Goal: Find specific page/section: Find specific page/section

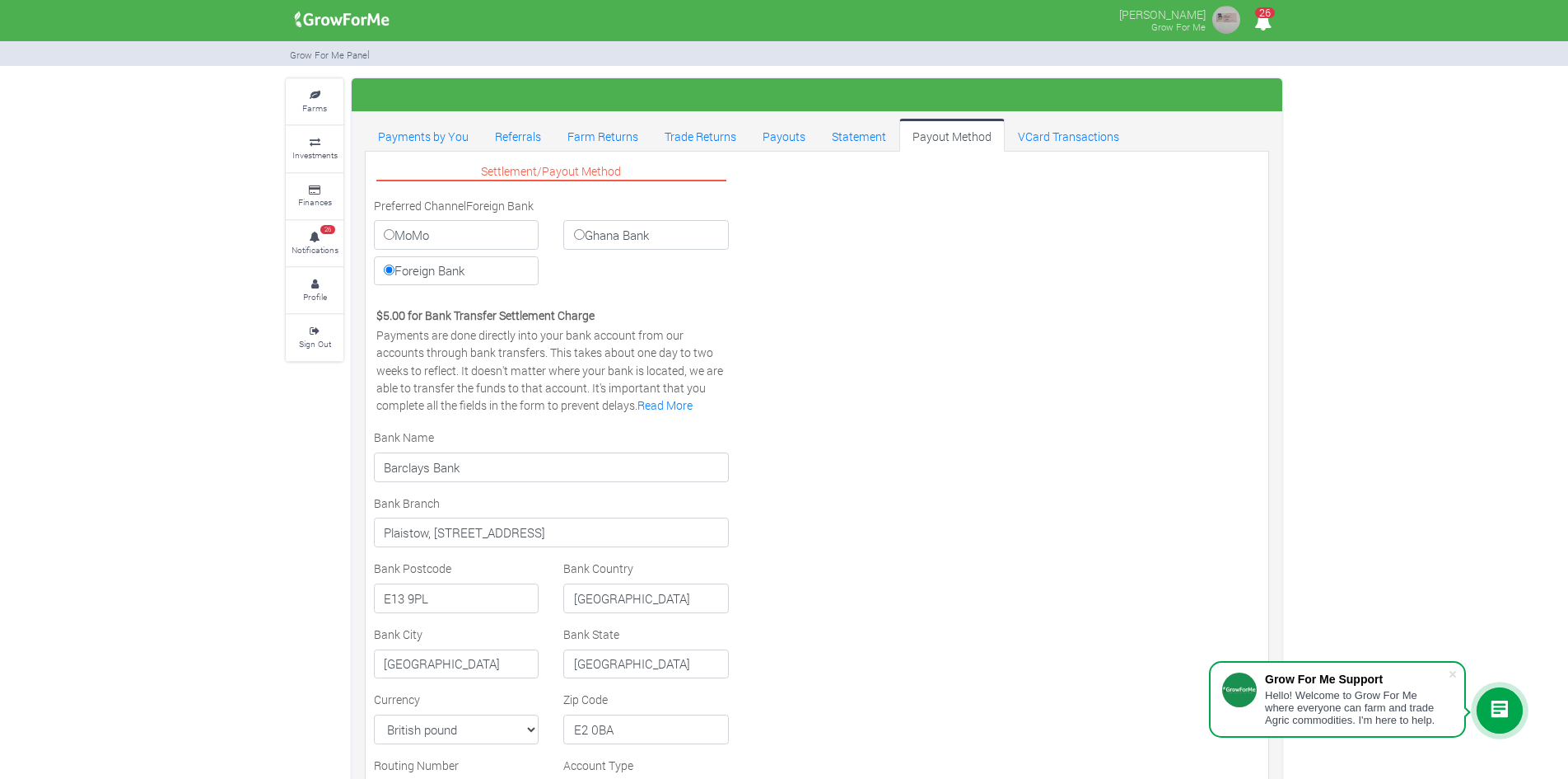
select select "GBP"
click at [309, 103] on small "Farms" at bounding box center [314, 108] width 25 height 12
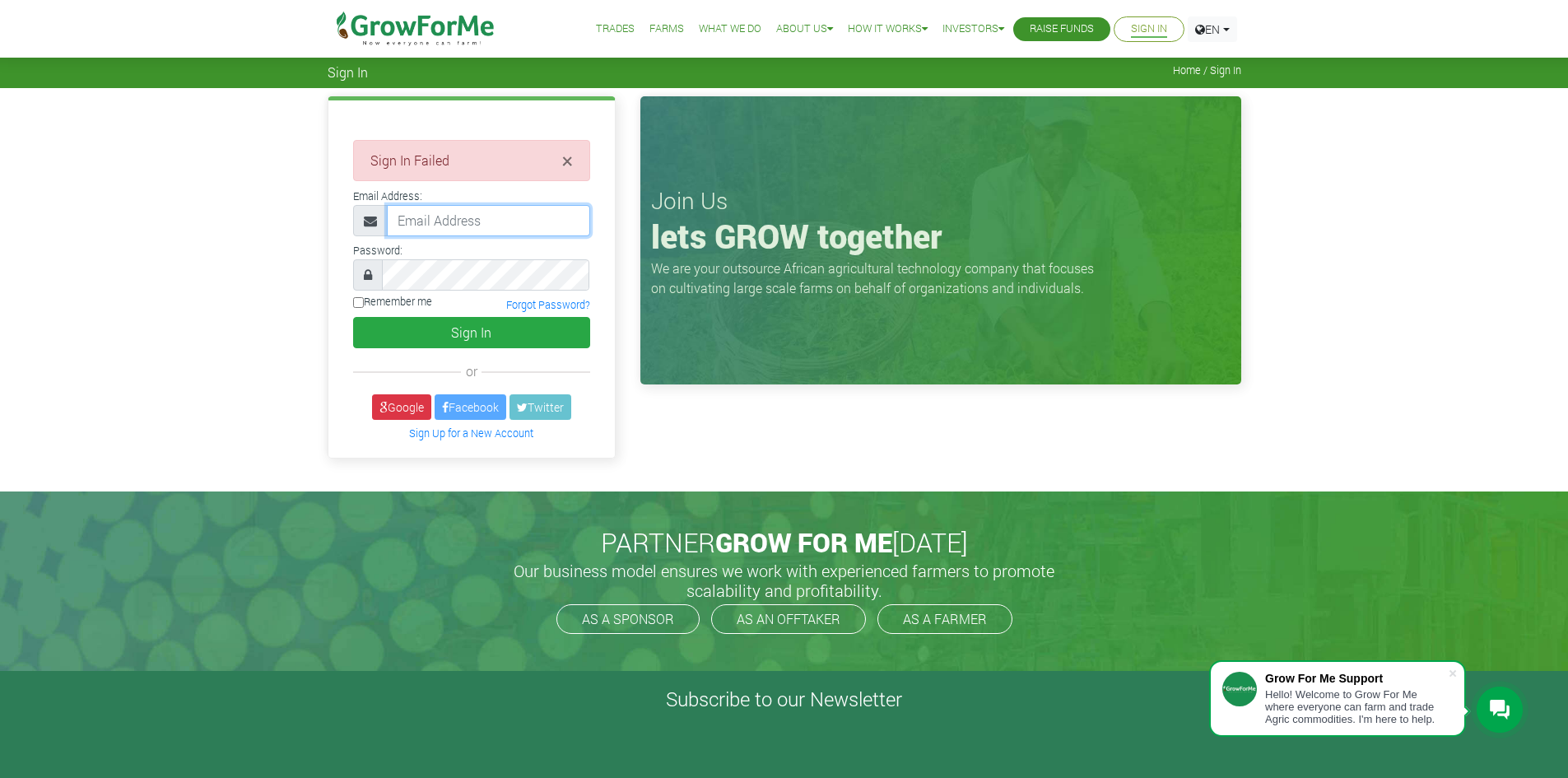
click at [438, 226] on input "email" at bounding box center [488, 220] width 204 height 31
type input "[EMAIL_ADDRESS][DOMAIN_NAME]"
click at [353, 317] on button "Sign In" at bounding box center [471, 332] width 237 height 31
click at [436, 219] on input "email" at bounding box center [488, 220] width 204 height 31
type input "[EMAIL_ADDRESS][DOMAIN_NAME]"
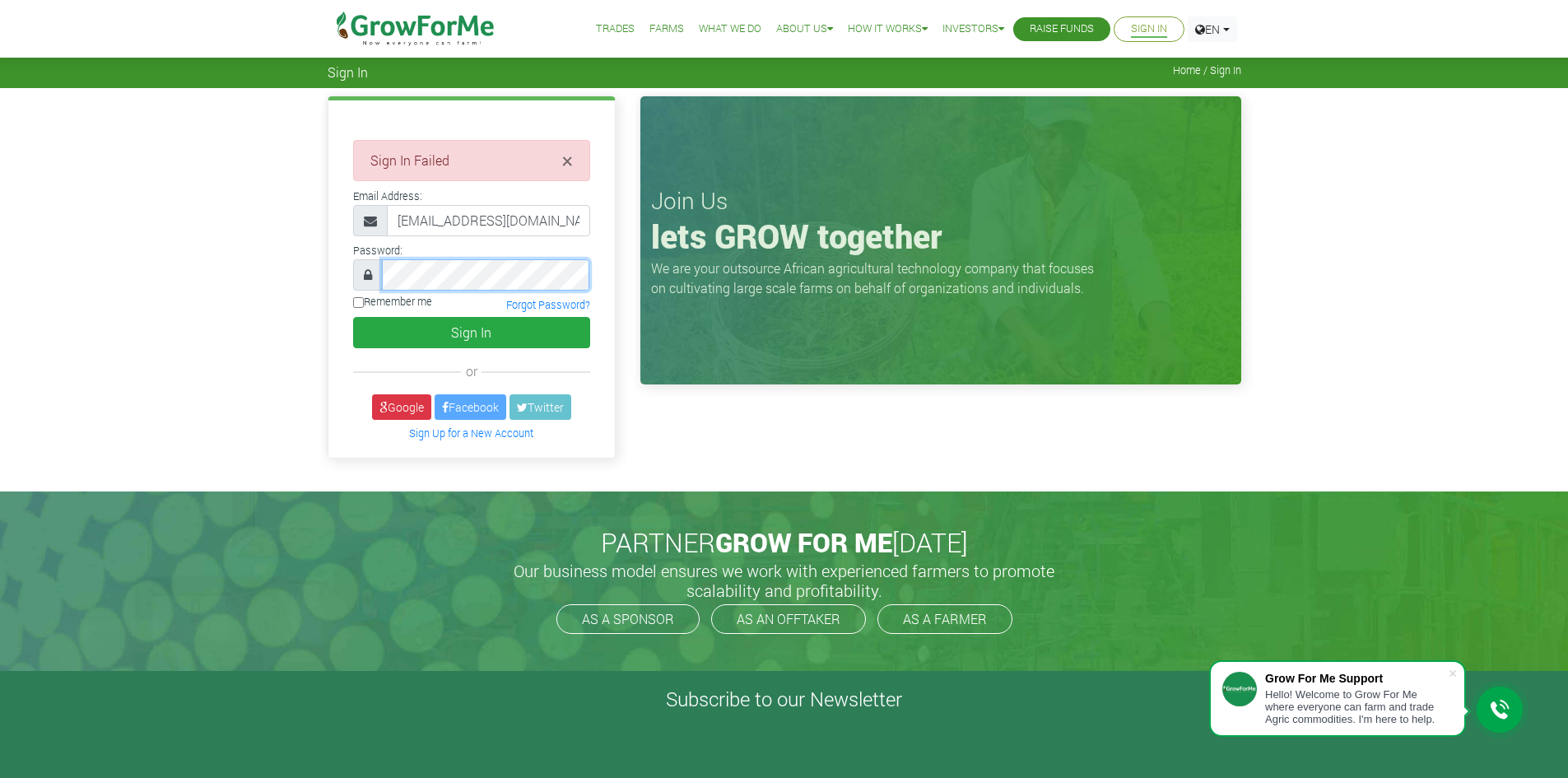
click at [353, 317] on button "Sign In" at bounding box center [471, 332] width 237 height 31
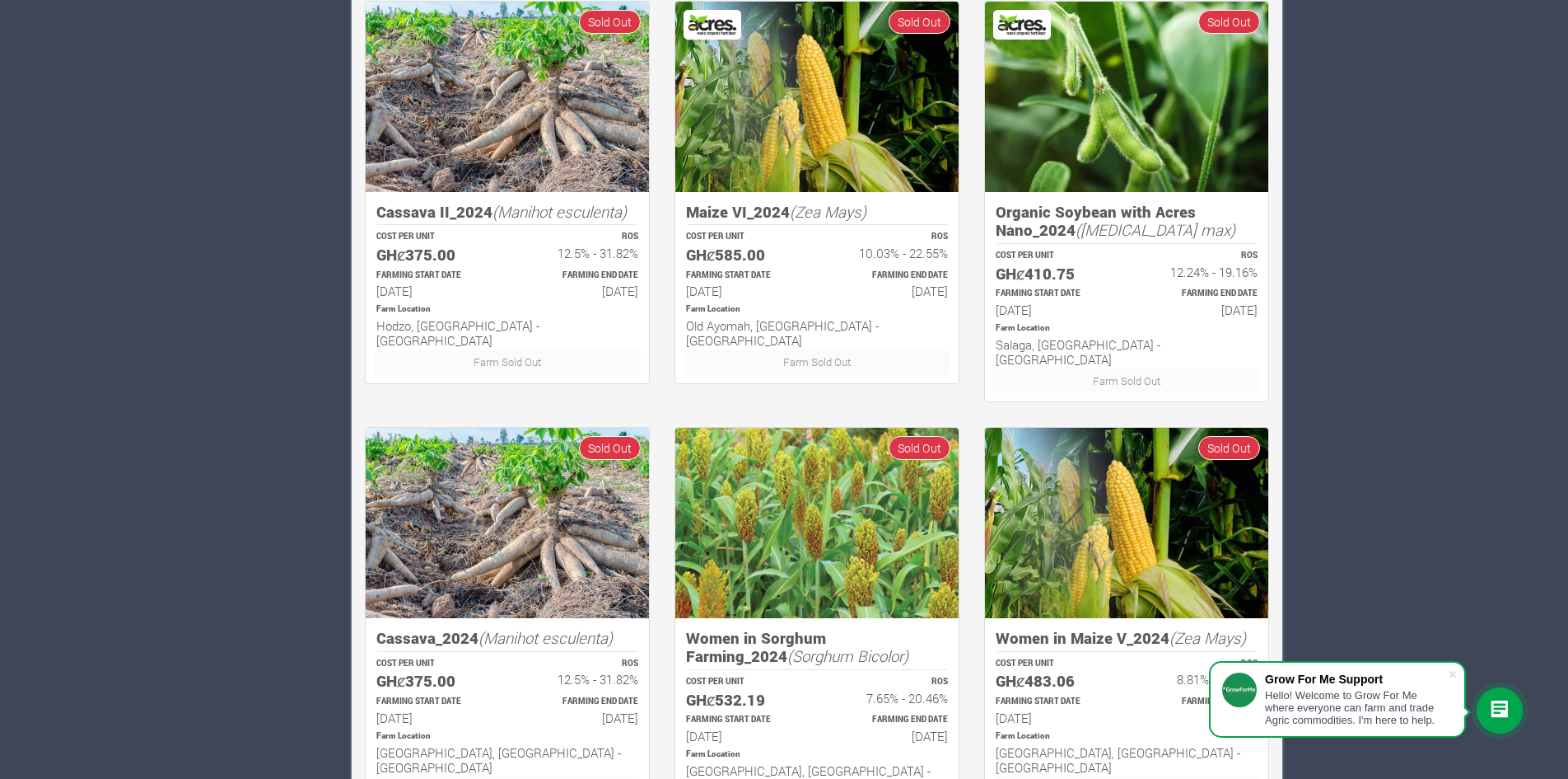
scroll to position [1451, 0]
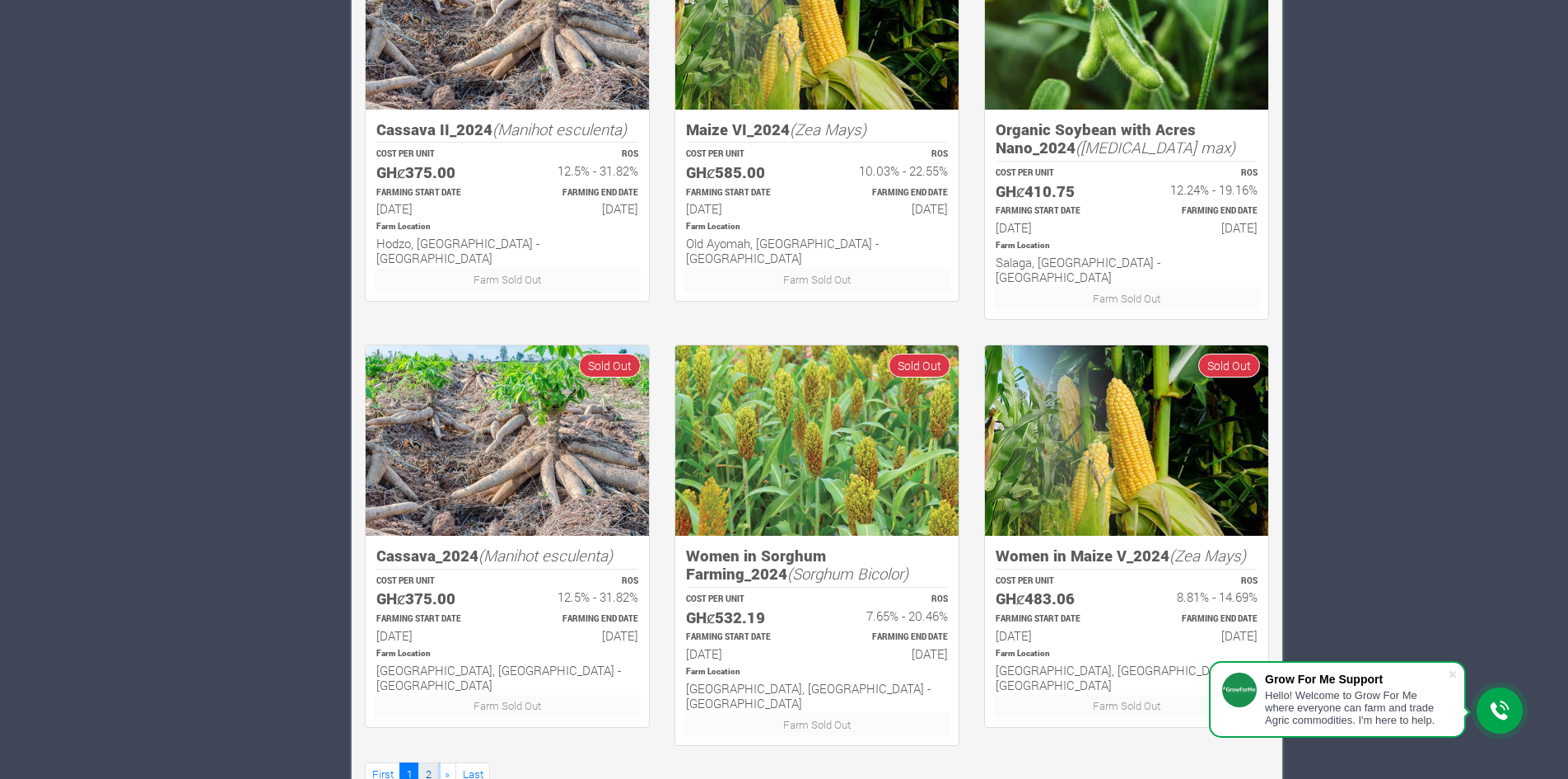
click at [429, 762] on link "2" at bounding box center [428, 774] width 19 height 24
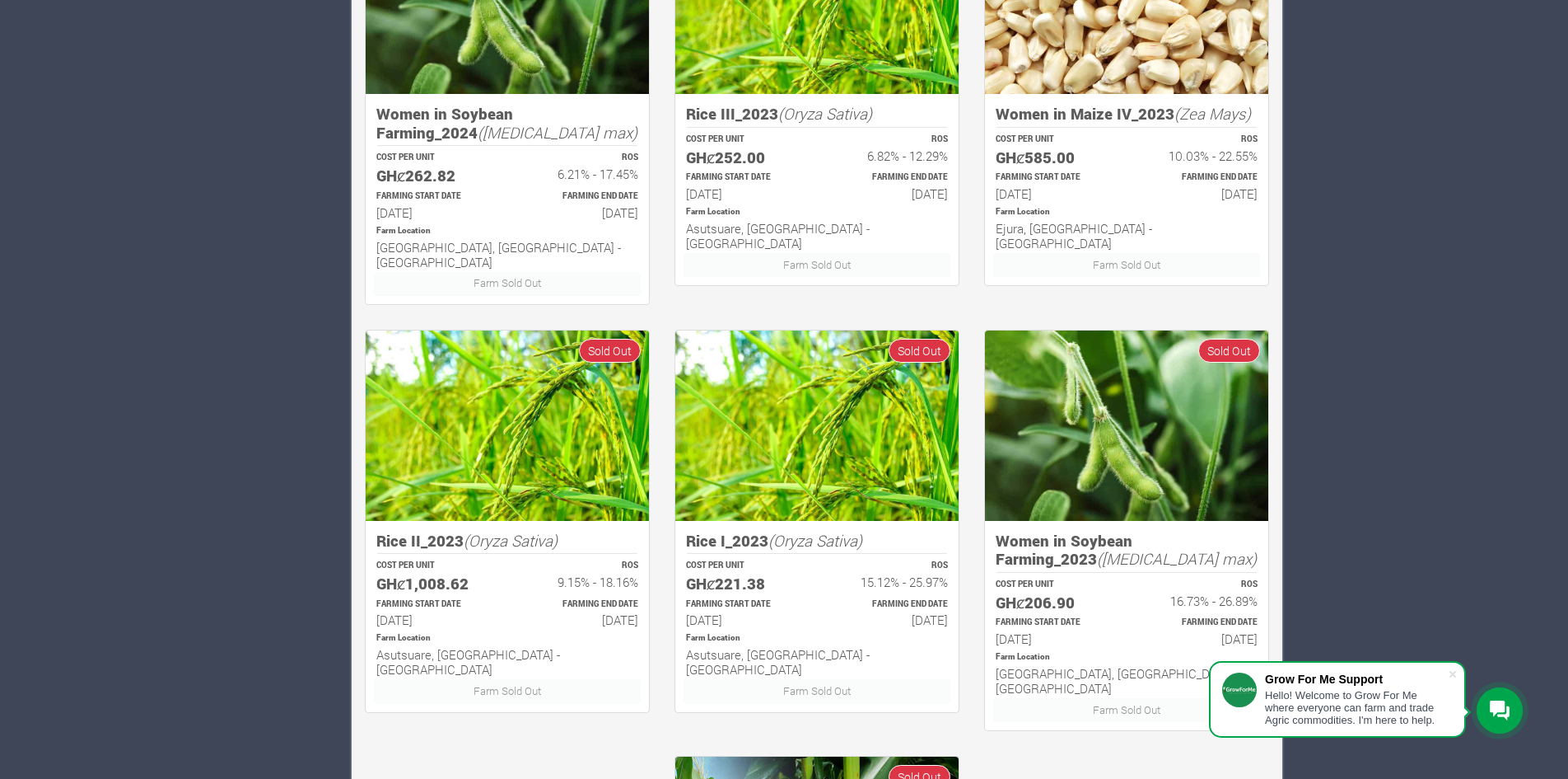
scroll to position [1452, 0]
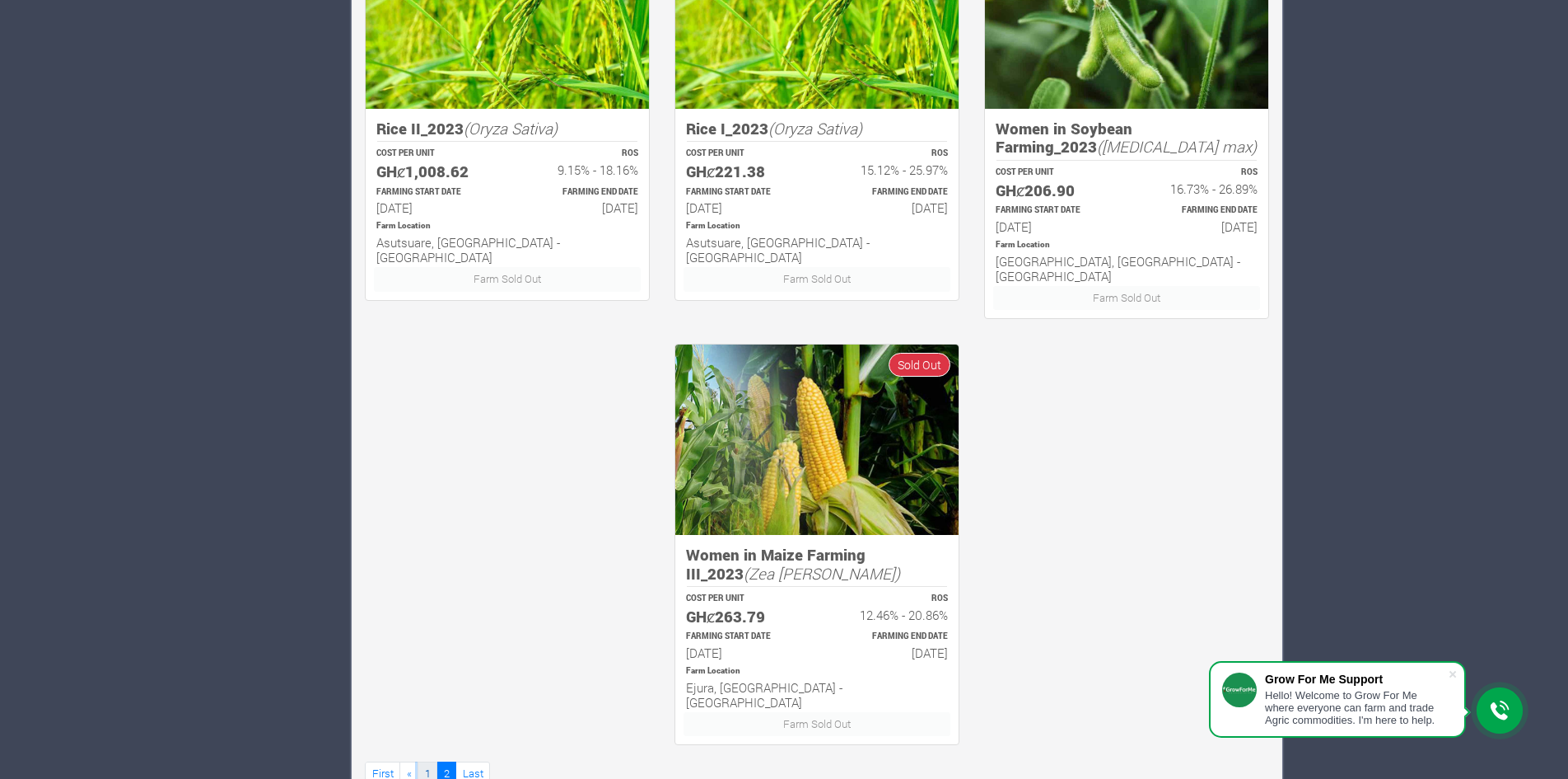
click at [429, 761] on link "1" at bounding box center [427, 773] width 19 height 24
